Goal: Task Accomplishment & Management: Use online tool/utility

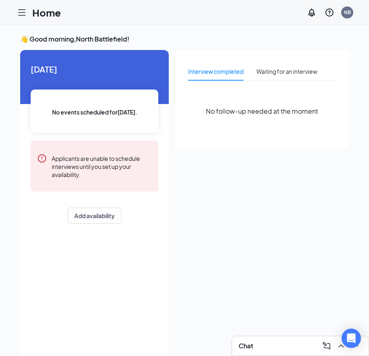
click at [197, 32] on div "👋 Good morning, North Battlefield ! Today No events scheduled for today . Appli…" at bounding box center [184, 199] width 369 height 348
click at [77, 18] on div "Home NB" at bounding box center [184, 12] width 369 height 25
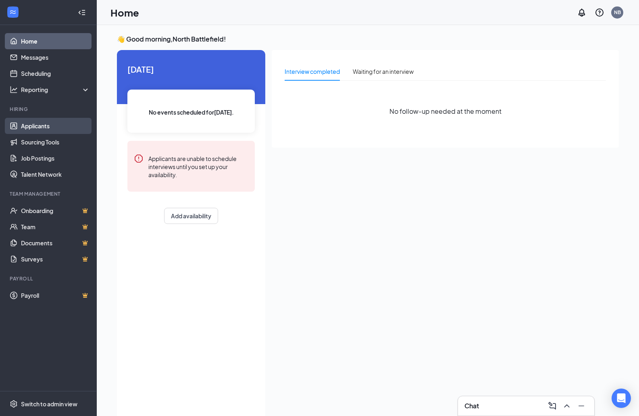
click at [34, 127] on link "Applicants" at bounding box center [55, 126] width 69 height 16
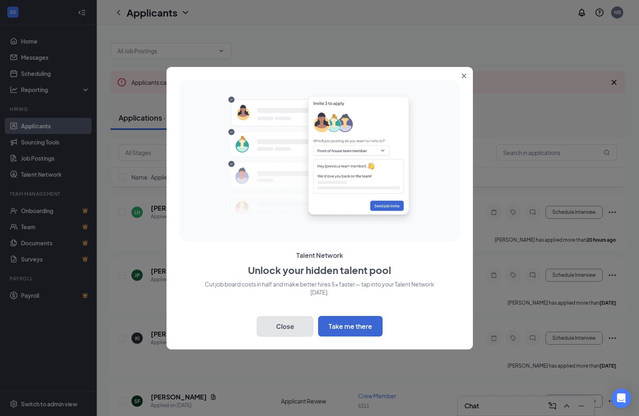
click at [290, 328] on button "Close" at bounding box center [285, 326] width 56 height 20
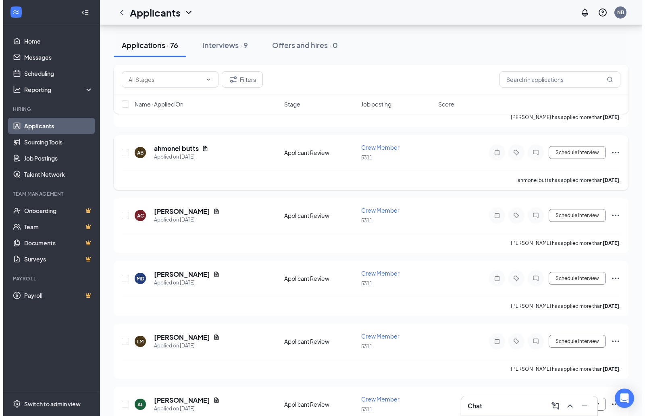
scroll to position [766, 0]
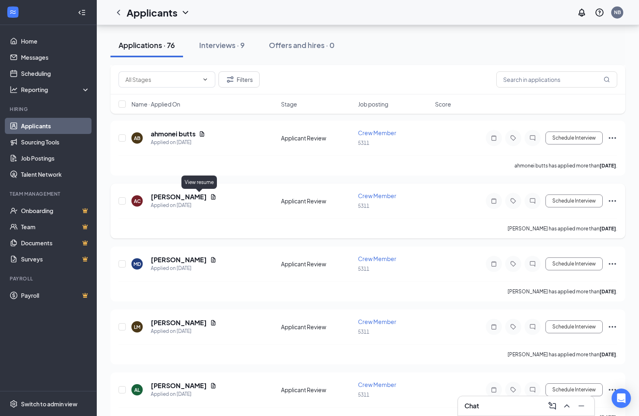
click at [210, 195] on icon "Document" at bounding box center [213, 197] width 6 height 6
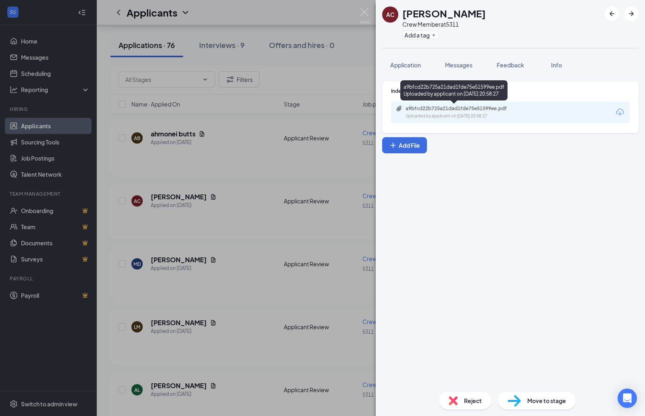
click at [374, 106] on div "a9bfcd22b725a21dad1fde75e51599ee.pdf" at bounding box center [462, 108] width 113 height 6
